Goal: Information Seeking & Learning: Find specific fact

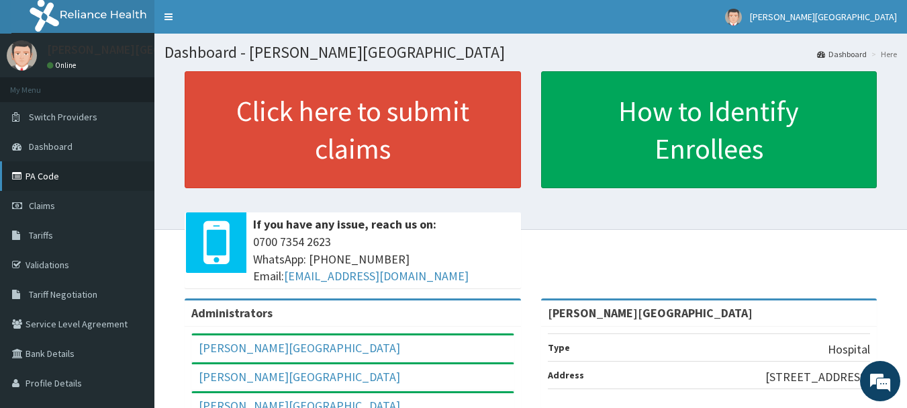
click at [48, 182] on link "PA Code" at bounding box center [77, 176] width 154 height 30
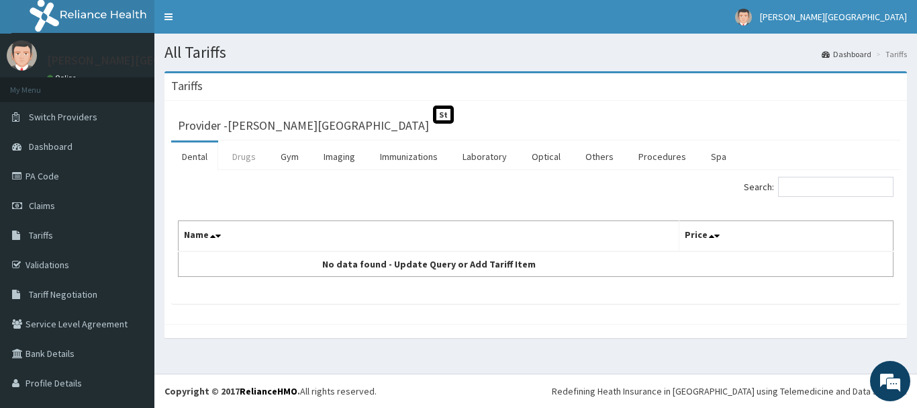
click at [243, 154] on link "Drugs" at bounding box center [244, 156] width 45 height 28
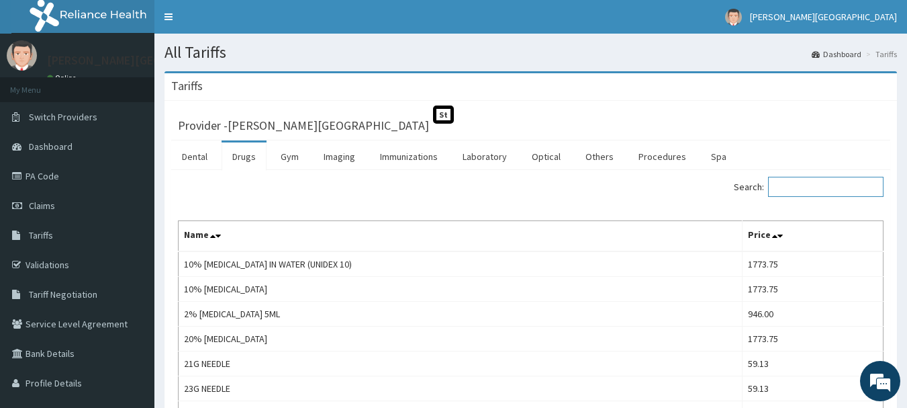
click at [787, 185] on input "Search:" at bounding box center [826, 187] width 116 height 20
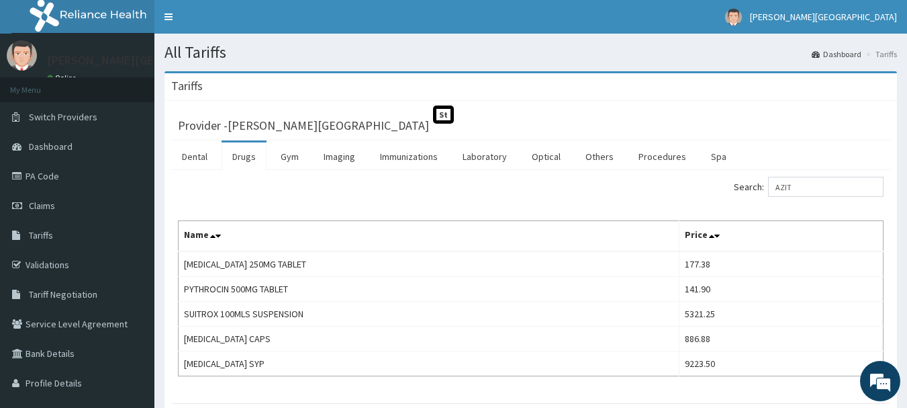
click at [482, 203] on div "Search: AZIT Name Price AZITHROMYCIN 250MG TABLET 177.38 PYTHROCIN 500MG TABLET…" at bounding box center [531, 276] width 706 height 199
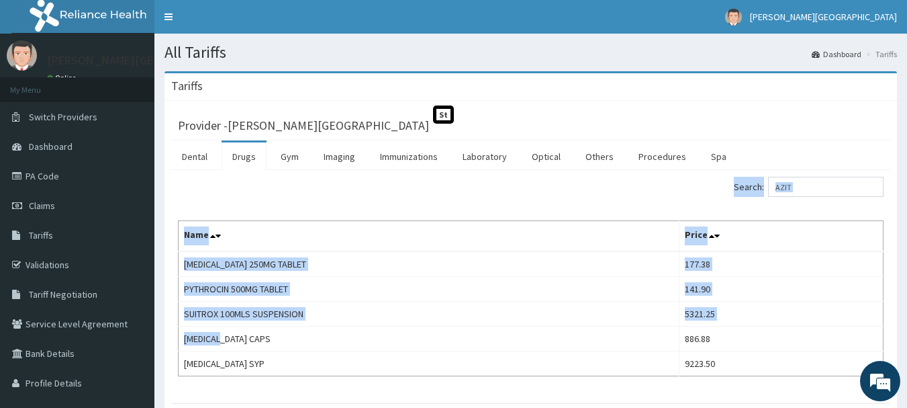
drag, startPoint x: 228, startPoint y: 339, endPoint x: 158, endPoint y: 338, distance: 70.5
click at [158, 338] on div "Tariffs Provider - Mother Teresa Medical Centre St Dental Drugs Gym Imaging Imm…" at bounding box center [530, 260] width 753 height 379
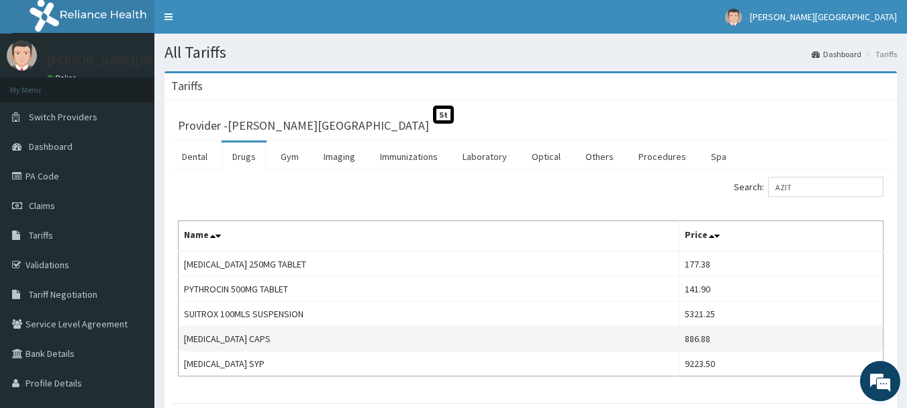
drag, startPoint x: 248, startPoint y: 334, endPoint x: 261, endPoint y: 342, distance: 14.7
click at [248, 334] on td "ZITHROMAX CAPS" at bounding box center [429, 338] width 501 height 25
drag, startPoint x: 233, startPoint y: 338, endPoint x: 185, endPoint y: 334, distance: 48.6
click at [185, 334] on td "ZITHROMAX CAPS" at bounding box center [429, 338] width 501 height 25
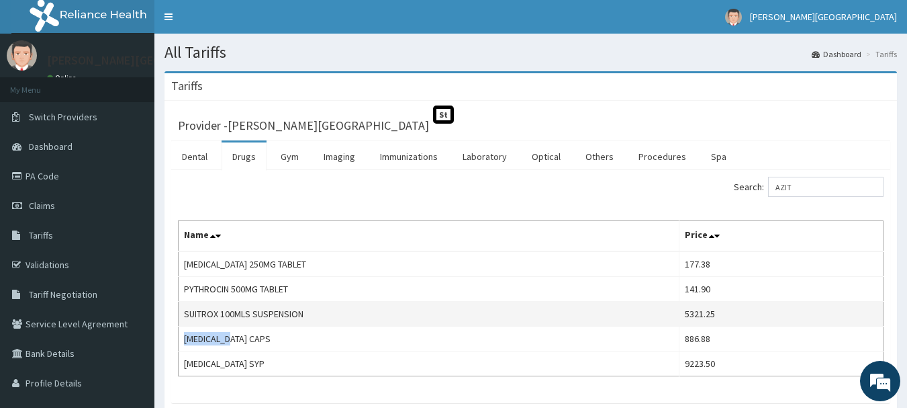
copy td "ZITHROMAX"
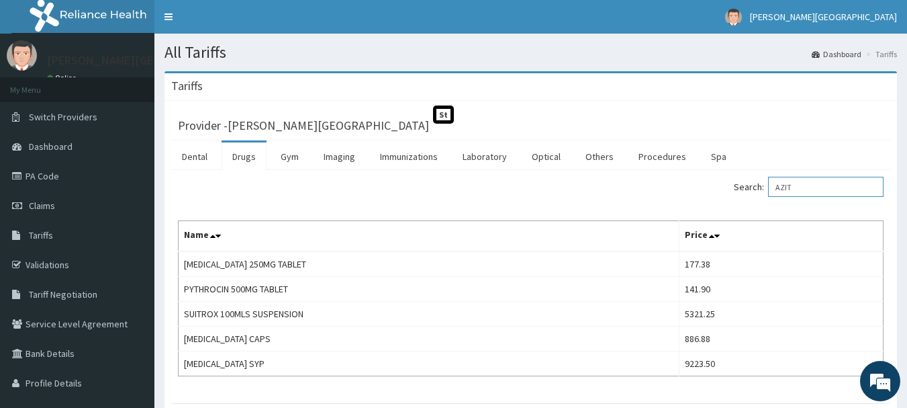
click at [806, 185] on input "AZIT" at bounding box center [826, 187] width 116 height 20
type input "A"
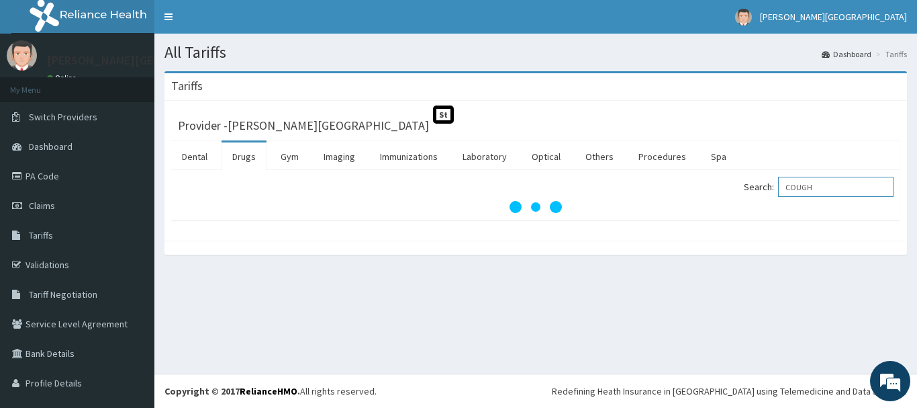
type input "COUGH"
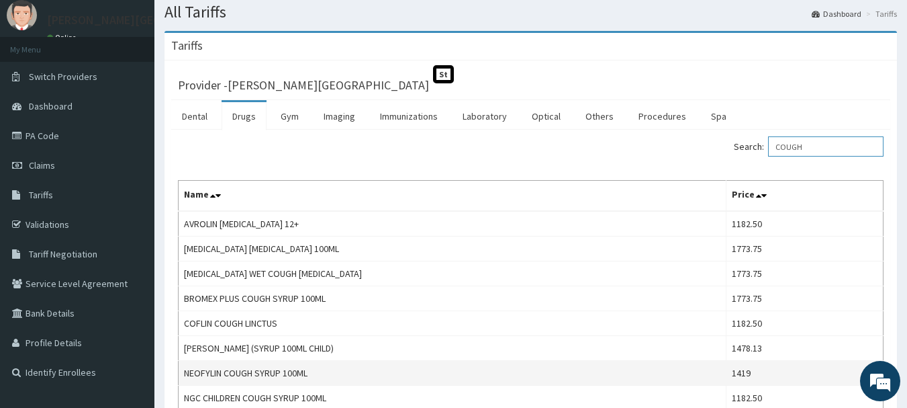
scroll to position [17, 0]
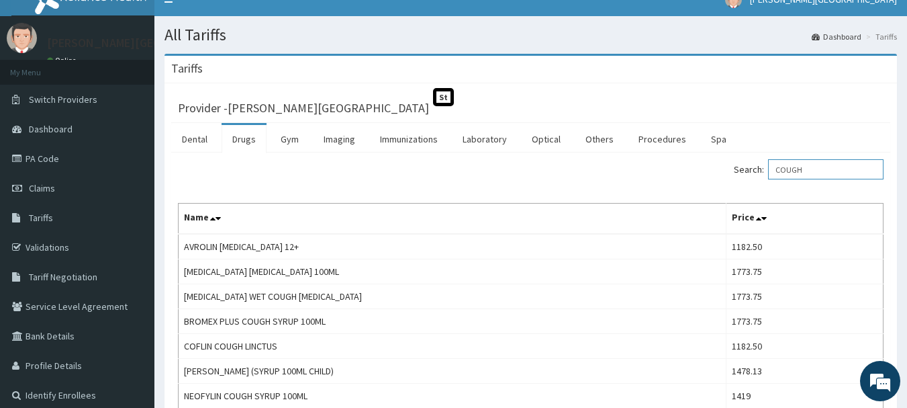
click at [808, 173] on input "COUGH" at bounding box center [826, 169] width 116 height 20
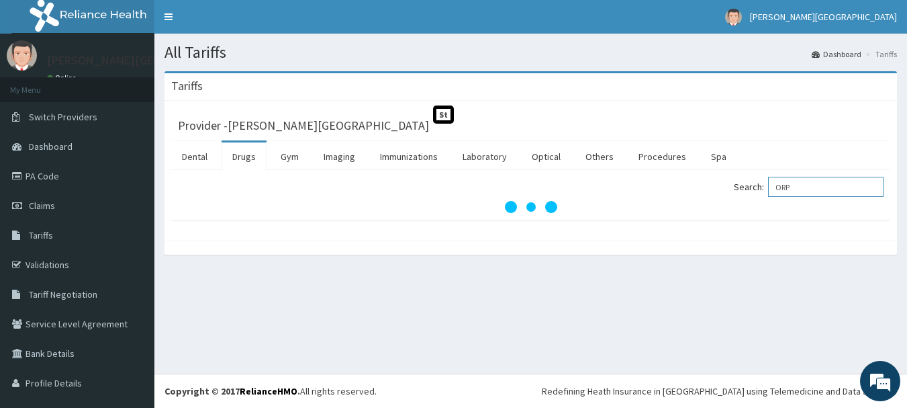
scroll to position [0, 0]
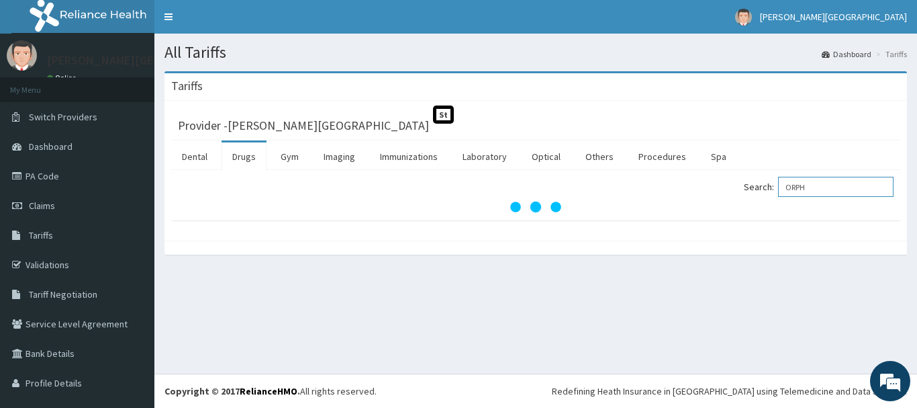
type input "ORPH"
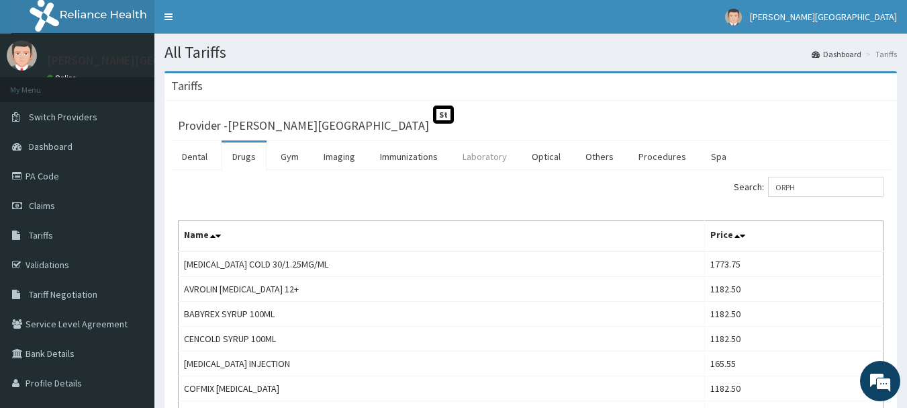
click at [459, 154] on link "Laboratory" at bounding box center [485, 156] width 66 height 28
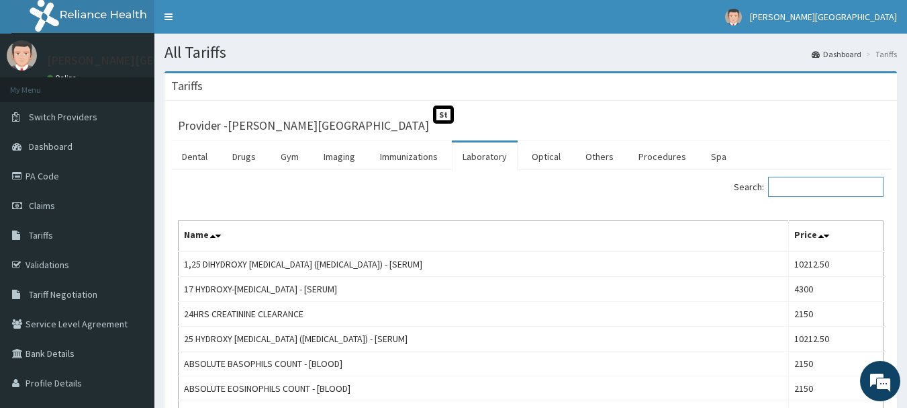
click at [784, 185] on input "Search:" at bounding box center [826, 187] width 116 height 20
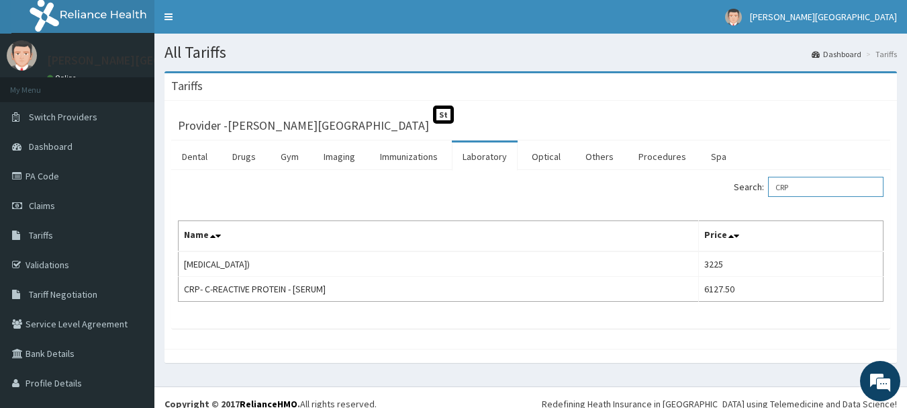
type input "CRP"
